Goal: Task Accomplishment & Management: Manage account settings

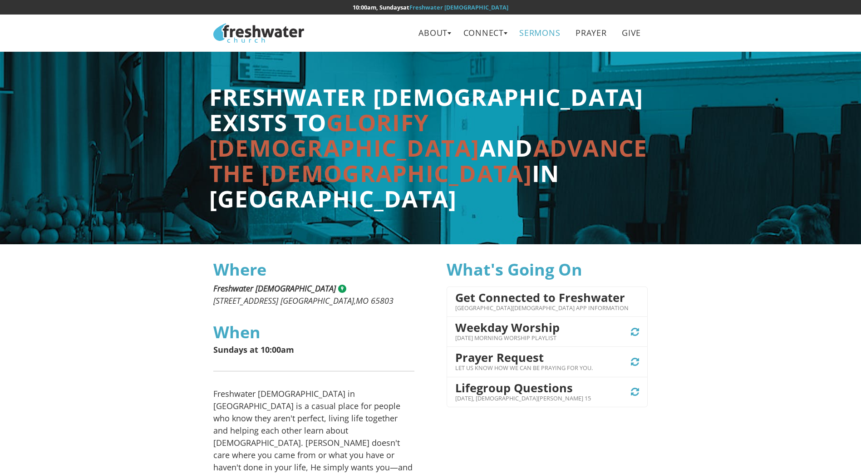
click at [541, 35] on link "Sermons" at bounding box center [540, 33] width 54 height 20
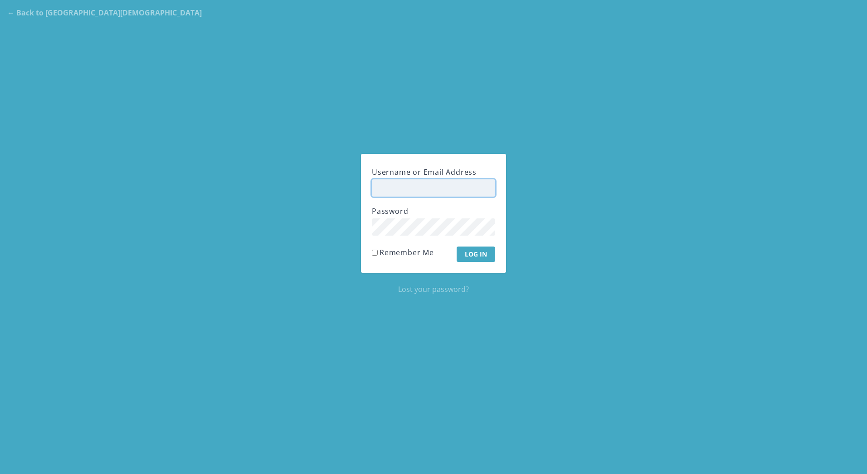
type input "noah"
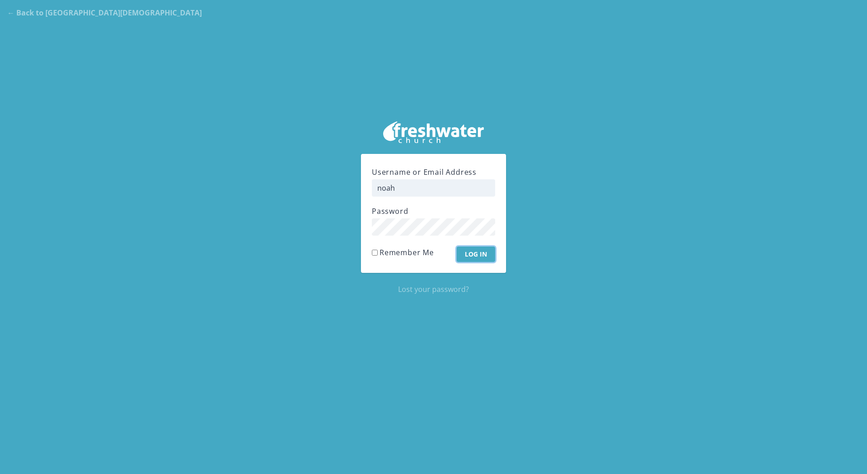
click at [463, 250] on input "Log In" at bounding box center [476, 253] width 39 height 15
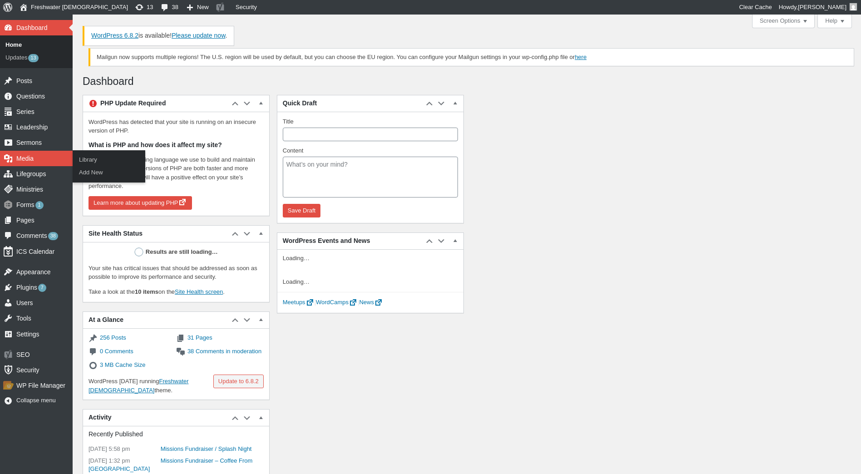
click at [29, 154] on div "Media" at bounding box center [36, 158] width 73 height 15
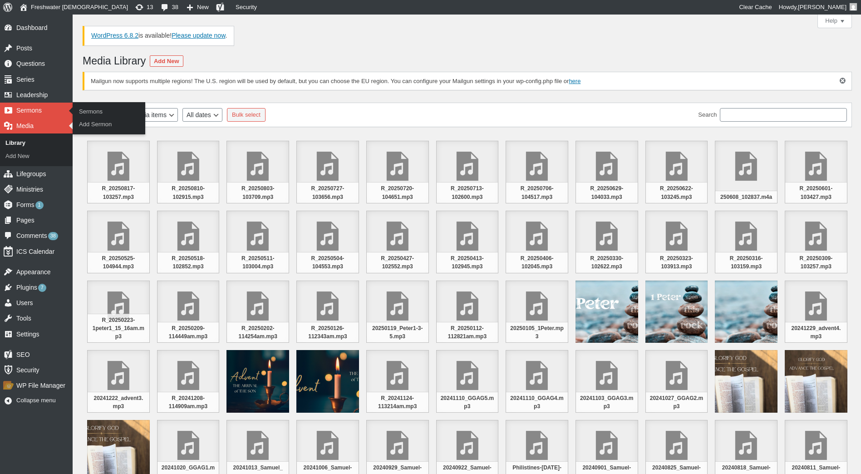
click at [36, 111] on div "Sermons" at bounding box center [36, 110] width 73 height 15
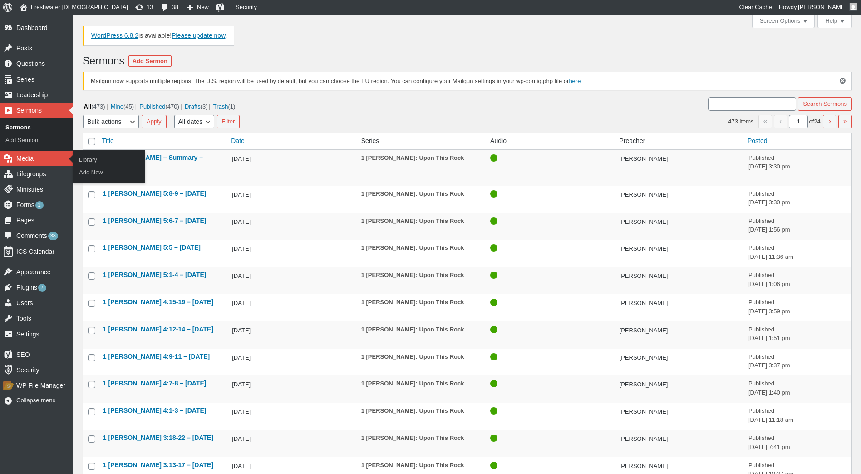
click at [24, 156] on div "Media" at bounding box center [36, 158] width 73 height 15
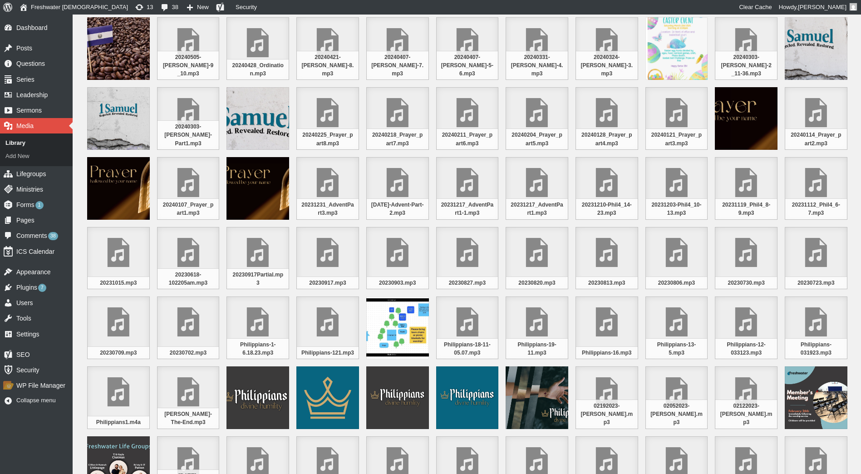
scroll to position [544, 0]
